Goal: Transaction & Acquisition: Purchase product/service

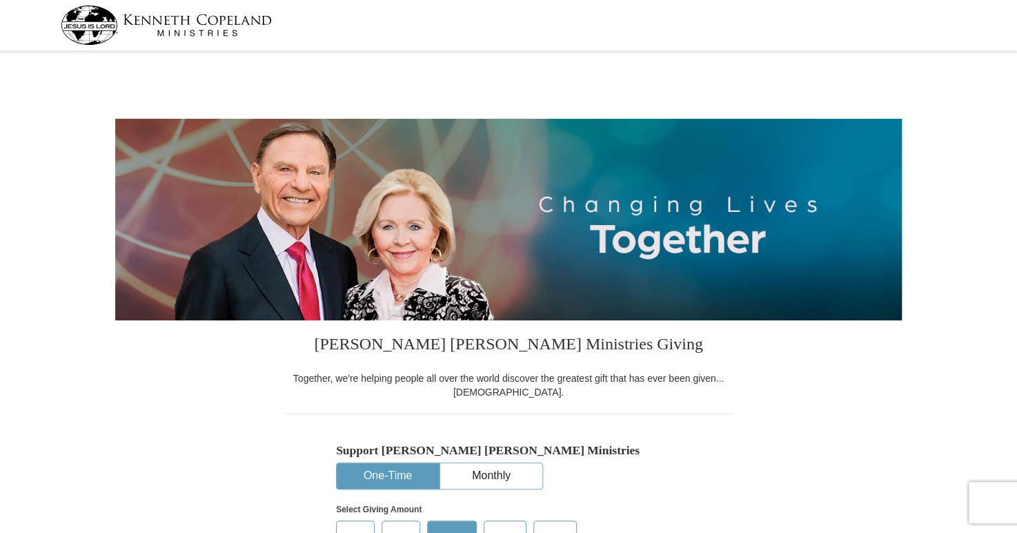
select select "AZ"
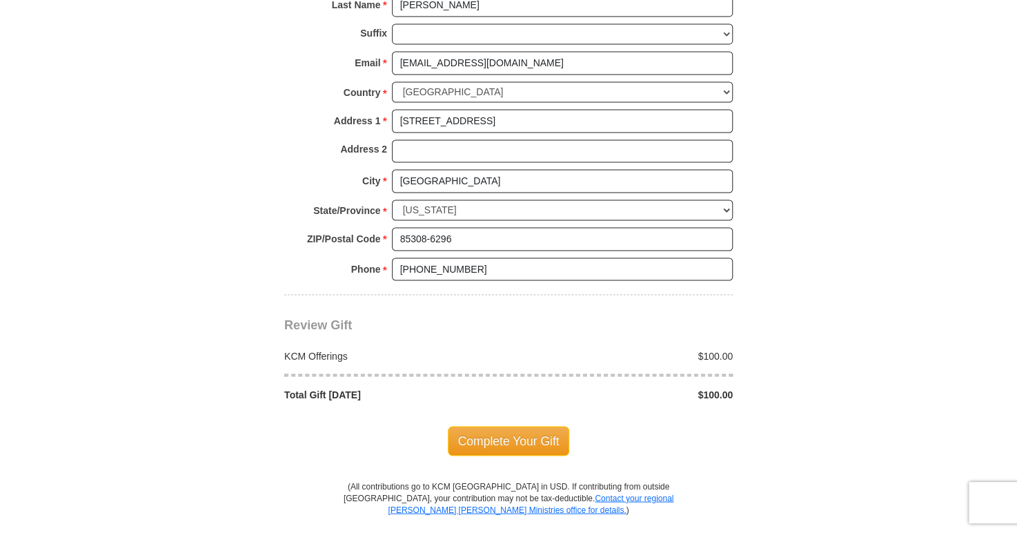
scroll to position [1002, 0]
click at [502, 439] on span "Complete Your Gift" at bounding box center [509, 439] width 122 height 29
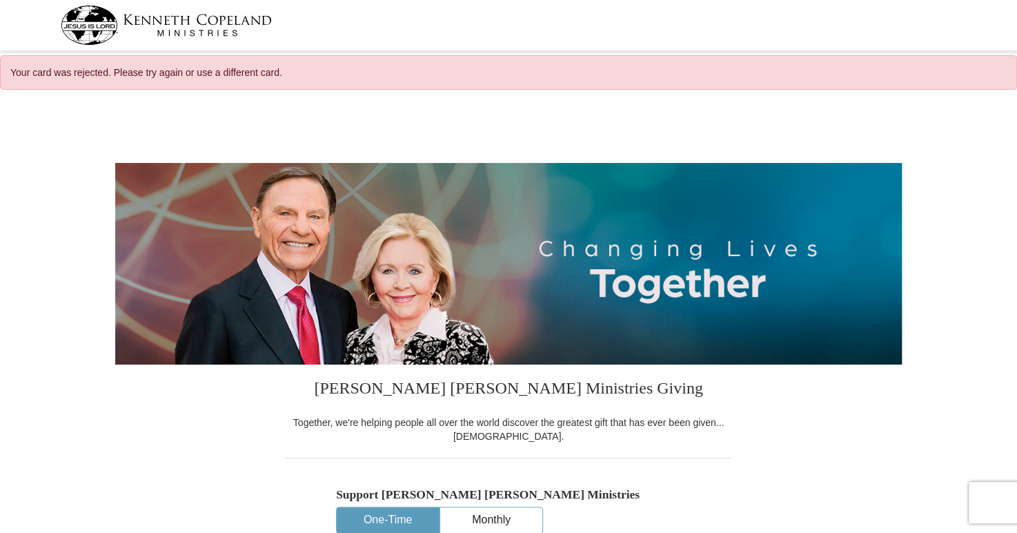
select select "AZ"
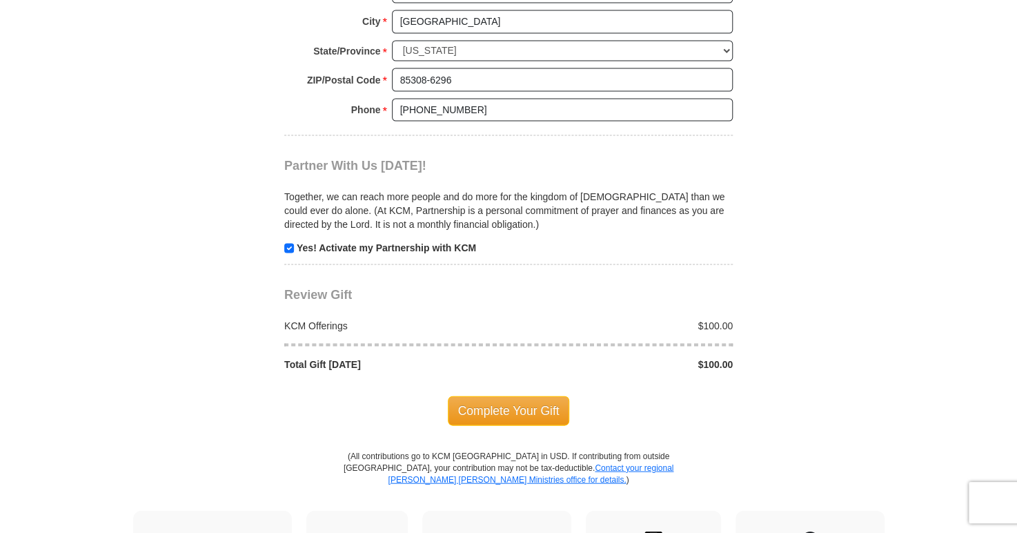
scroll to position [1215, 0]
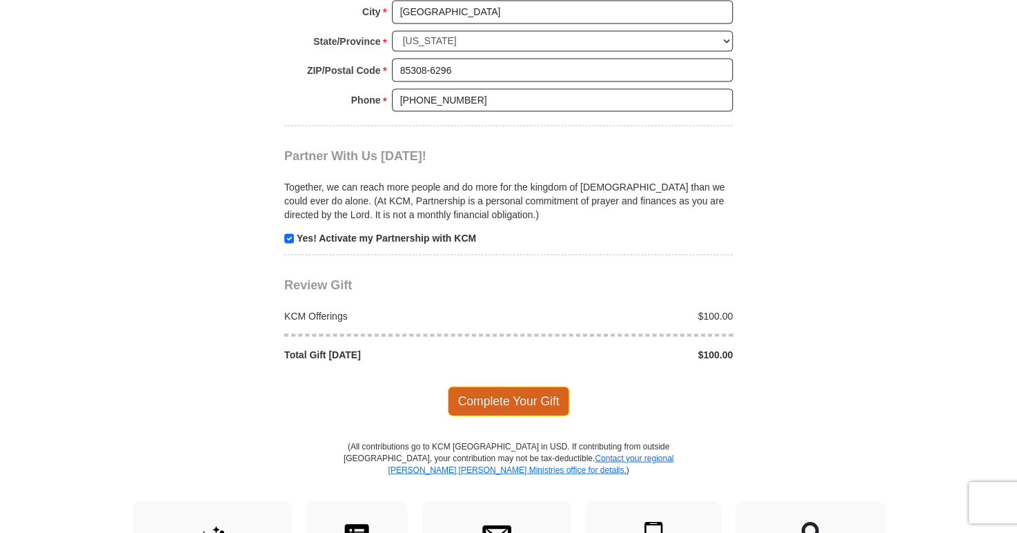
click at [490, 393] on span "Complete Your Gift" at bounding box center [509, 400] width 122 height 29
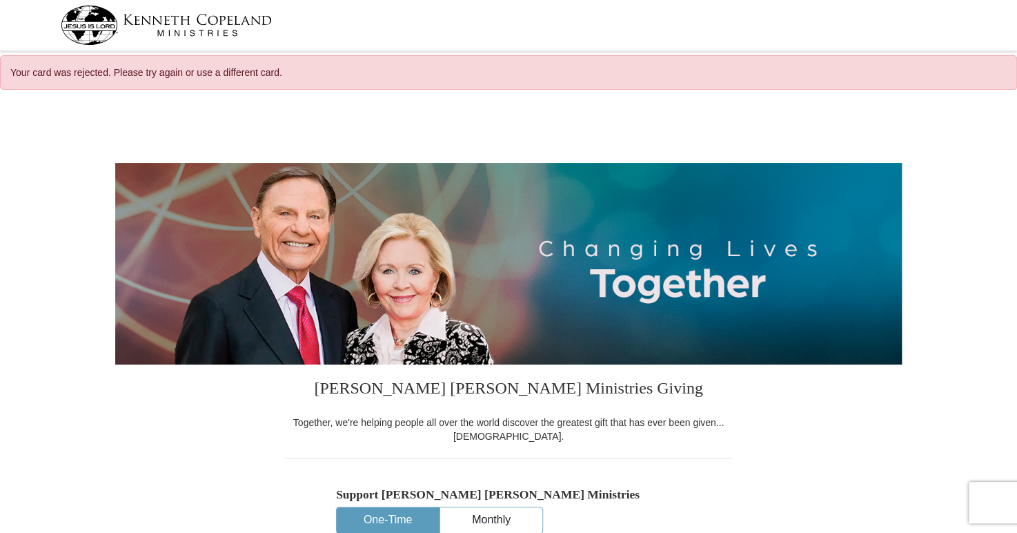
select select "AZ"
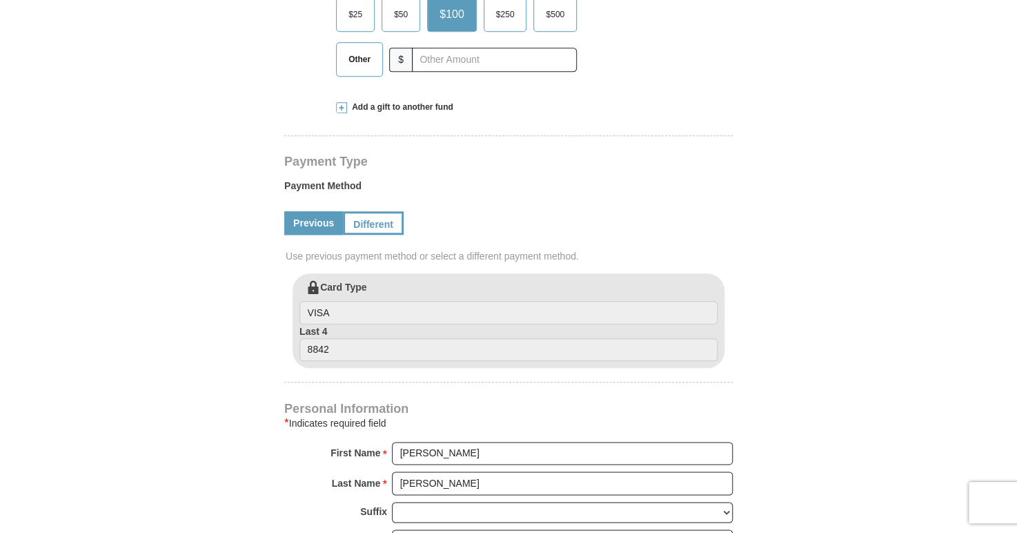
scroll to position [573, 0]
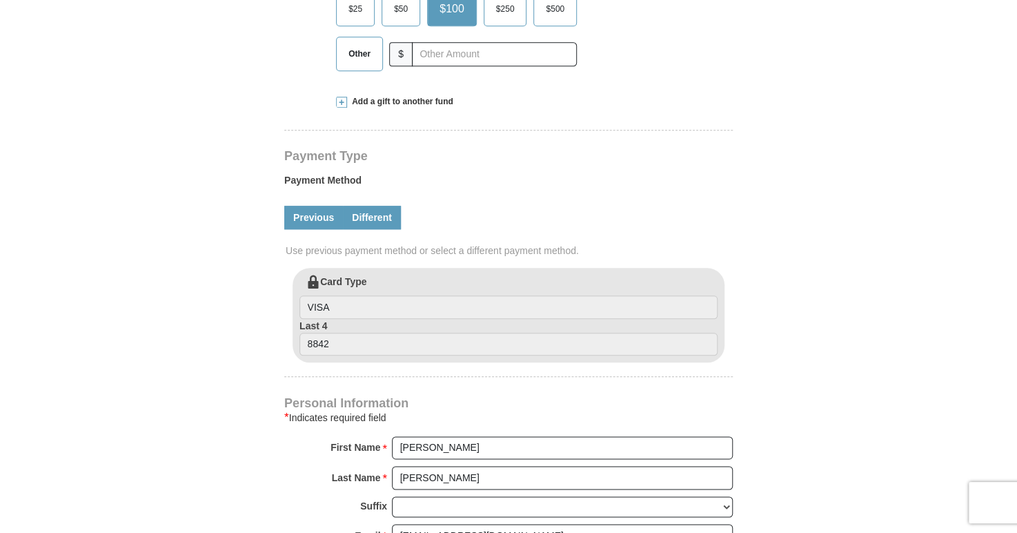
click at [373, 222] on link "Different" at bounding box center [372, 217] width 58 height 23
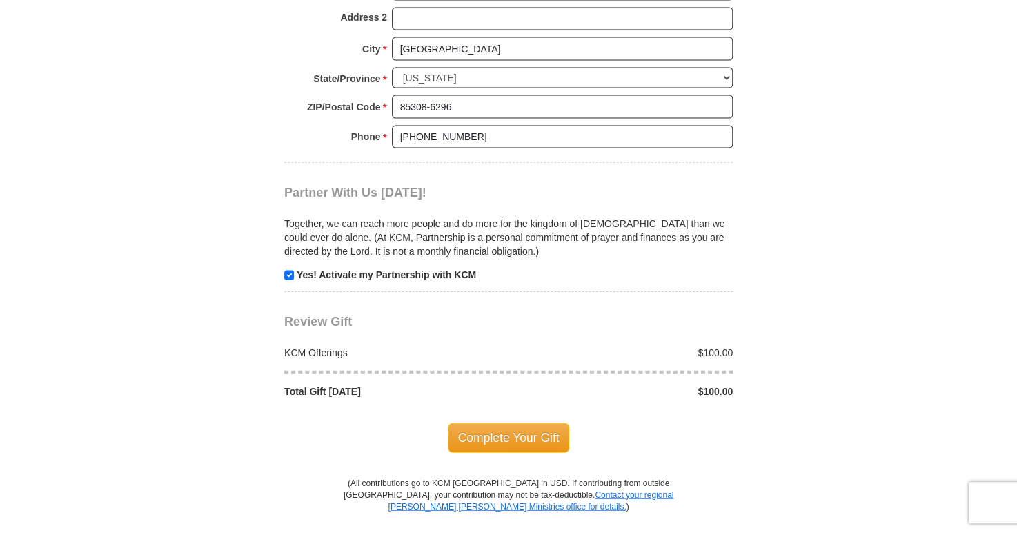
scroll to position [1318, 0]
click at [492, 432] on span "Complete Your Gift" at bounding box center [509, 436] width 122 height 29
